Goal: Find specific page/section: Find specific page/section

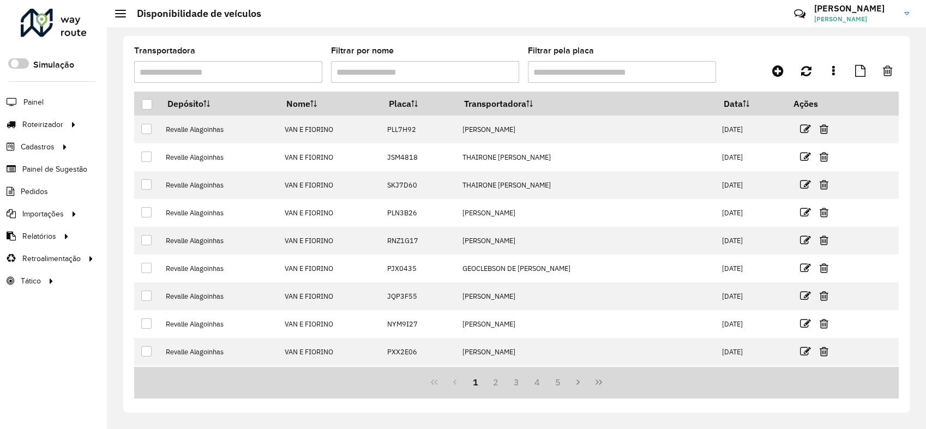
click at [52, 31] on div at bounding box center [54, 23] width 66 height 28
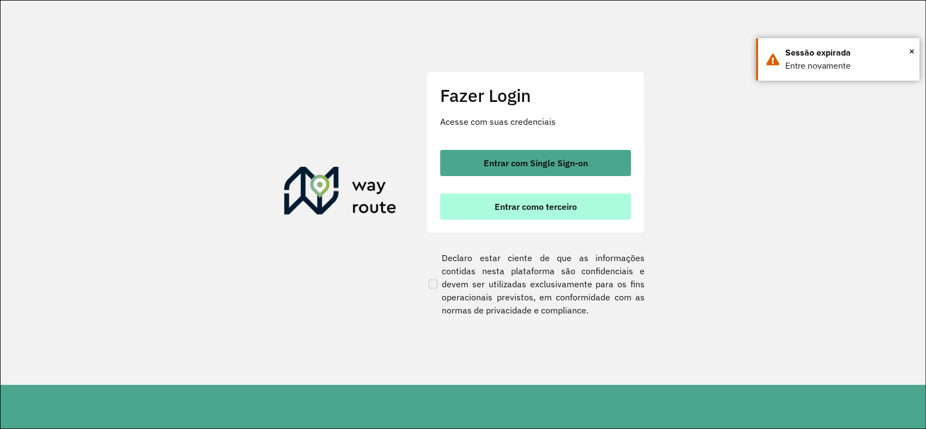
click at [516, 210] on span "Entrar como terceiro" at bounding box center [536, 206] width 82 height 9
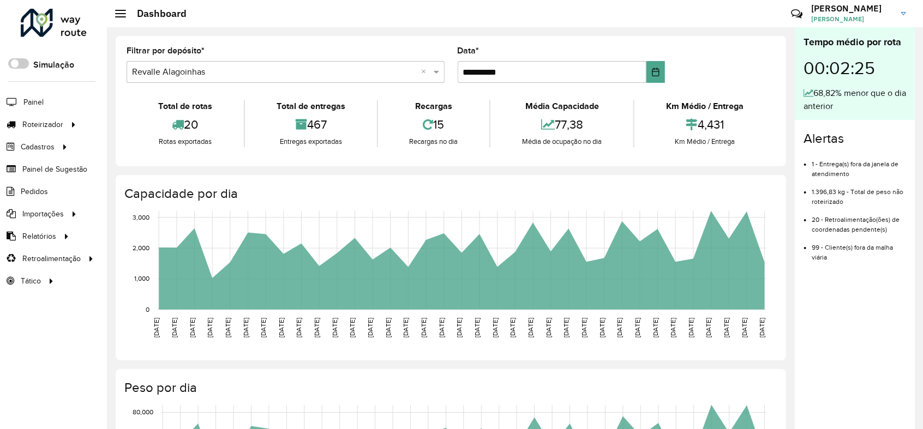
click at [57, 13] on div at bounding box center [54, 23] width 66 height 28
